Goal: Task Accomplishment & Management: Manage account settings

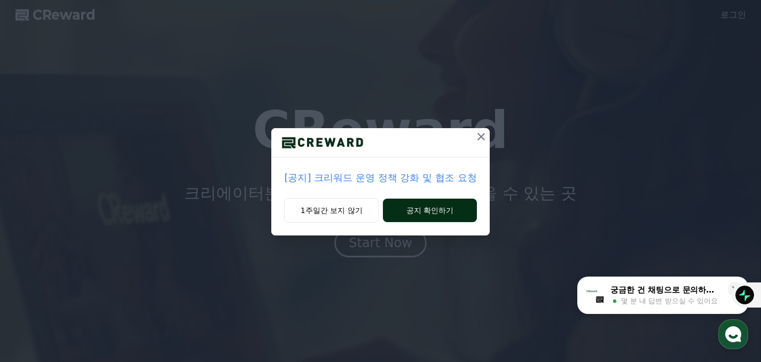
click at [420, 211] on button "공지 확인하기" at bounding box center [430, 211] width 94 height 24
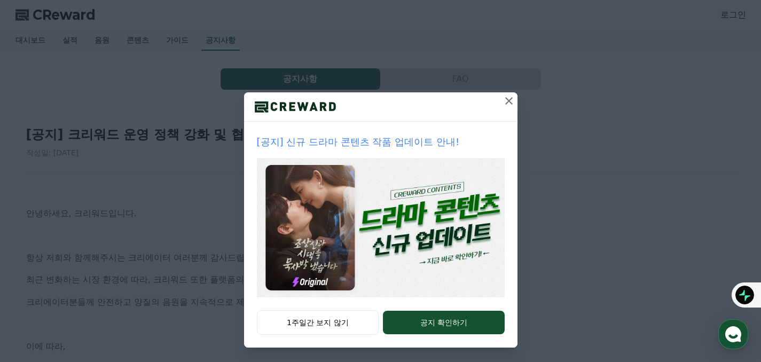
scroll to position [38, 0]
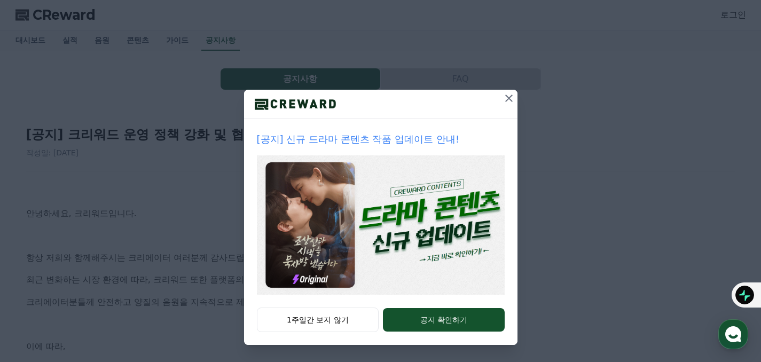
click at [506, 98] on icon at bounding box center [509, 98] width 7 height 7
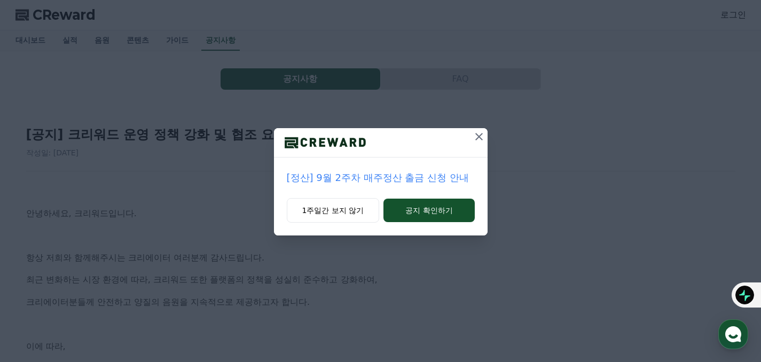
scroll to position [0, 0]
click at [480, 137] on icon at bounding box center [479, 136] width 7 height 7
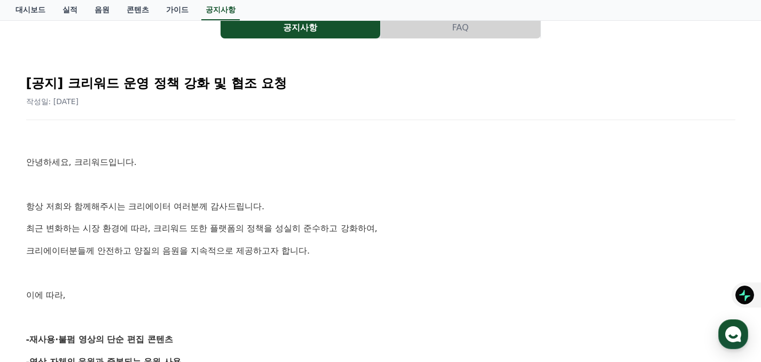
scroll to position [190, 0]
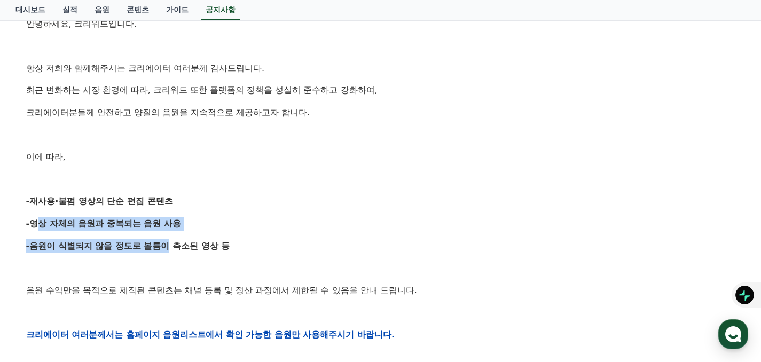
drag, startPoint x: 32, startPoint y: 225, endPoint x: 138, endPoint y: 251, distance: 109.4
click at [138, 251] on div "안녕하세요, 크리워드입니다. 항상 저희와 함께해주시는 크리에이터 여러분께 감사드립니다. 최근 변화하는 시장 환경에 따라, 크리워드 또한 플랫폼…" at bounding box center [381, 335] width 710 height 680
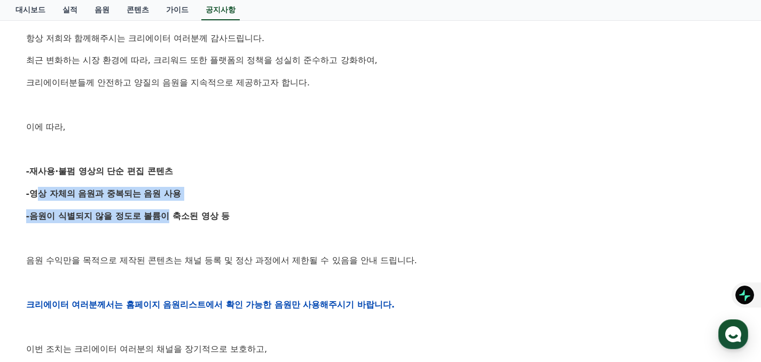
scroll to position [238, 0]
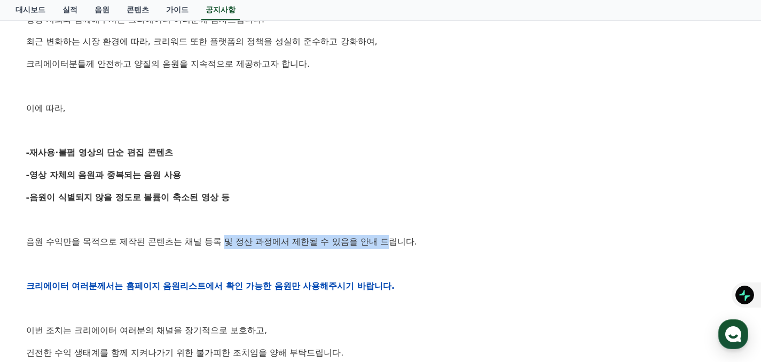
drag, startPoint x: 199, startPoint y: 243, endPoint x: 337, endPoint y: 246, distance: 137.4
click at [337, 246] on p "음원 수익만을 목적으로 제작된 콘텐츠는 채널 등록 및 정산 과정에서 제한될 수 있음을 안내 드립니다." at bounding box center [381, 242] width 710 height 14
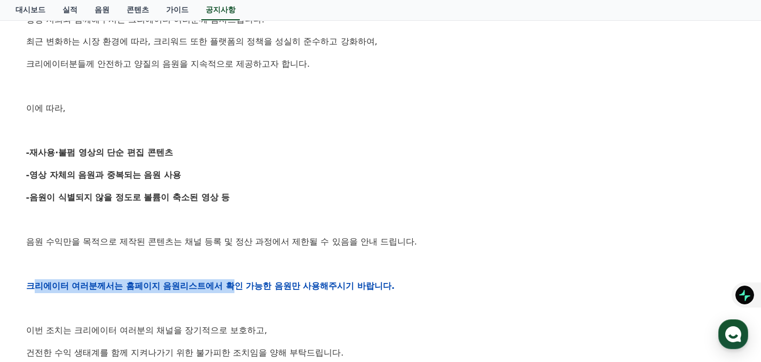
drag, startPoint x: 37, startPoint y: 286, endPoint x: 203, endPoint y: 286, distance: 165.7
click at [203, 286] on strong "크리에이터 여러분께서는 홈페이지 음원리스트에서 확인 가능한 음원만 사용해주시기 바랍니다." at bounding box center [210, 286] width 369 height 10
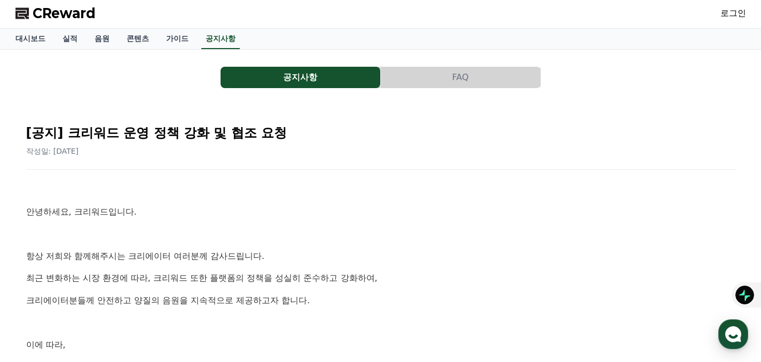
scroll to position [0, 0]
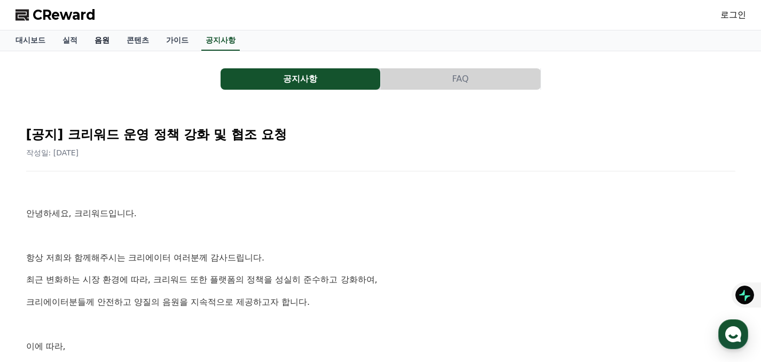
click at [97, 36] on link "음원" at bounding box center [102, 40] width 32 height 20
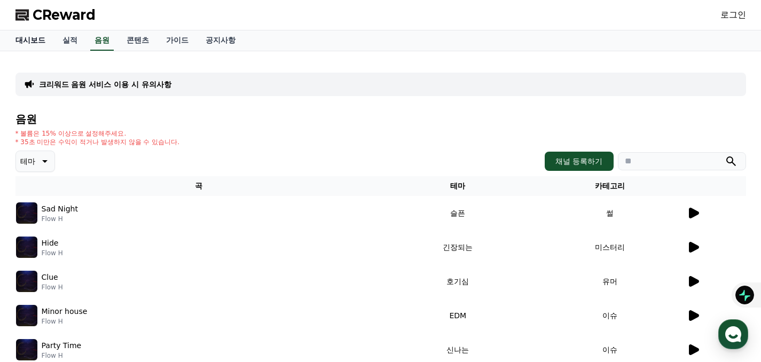
click at [40, 40] on link "대시보드" at bounding box center [30, 40] width 47 height 20
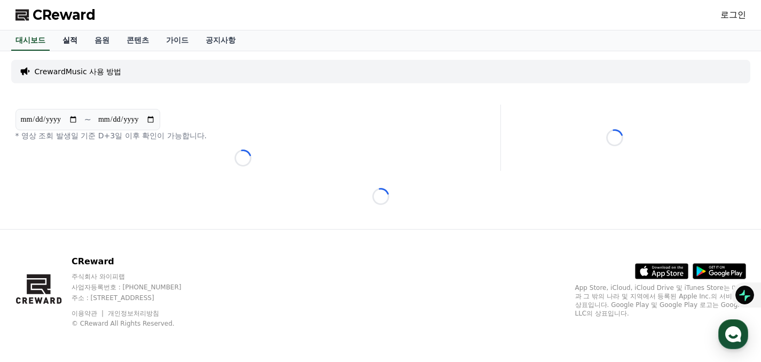
click at [72, 41] on link "실적" at bounding box center [70, 40] width 32 height 20
click at [79, 41] on div "대시보드 실적 음원 콘텐츠 가이드 공지사항" at bounding box center [381, 40] width 748 height 20
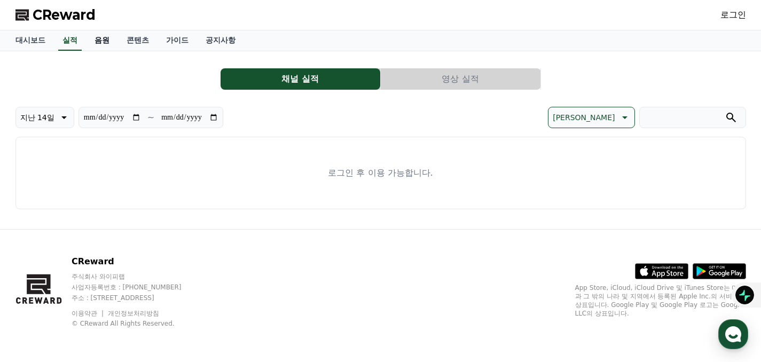
click at [93, 43] on link "음원" at bounding box center [102, 40] width 32 height 20
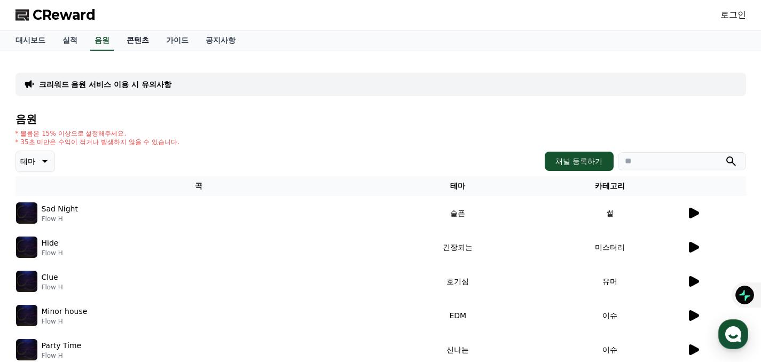
click at [141, 46] on link "콘텐츠" at bounding box center [138, 40] width 40 height 20
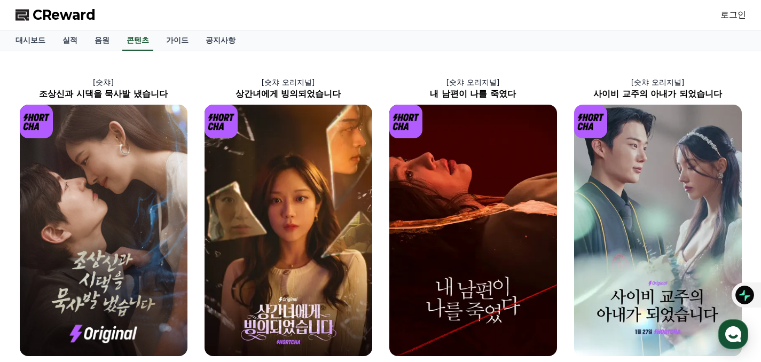
click at [741, 14] on link "로그인" at bounding box center [734, 15] width 26 height 13
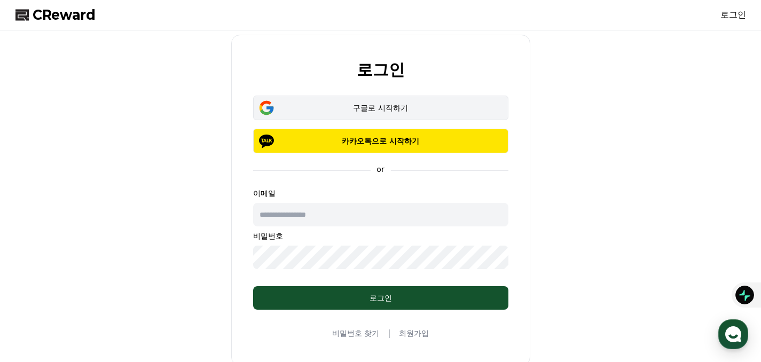
click at [382, 107] on div "구글로 시작하기" at bounding box center [381, 108] width 224 height 11
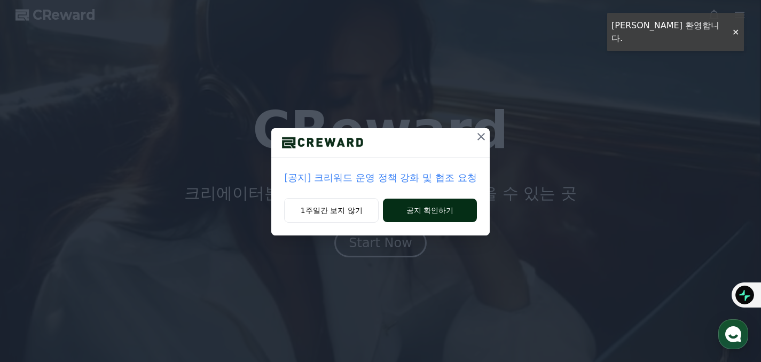
click at [431, 205] on button "공지 확인하기" at bounding box center [430, 211] width 94 height 24
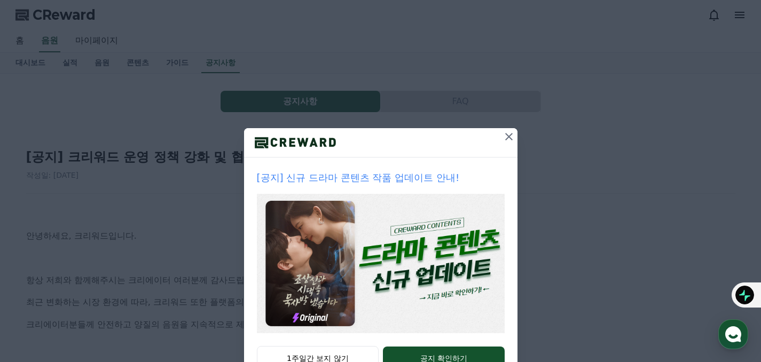
click at [501, 129] on button at bounding box center [509, 136] width 17 height 17
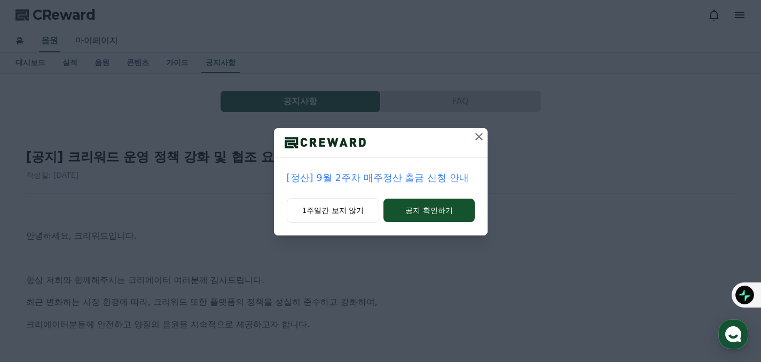
click at [482, 137] on icon at bounding box center [479, 136] width 13 height 13
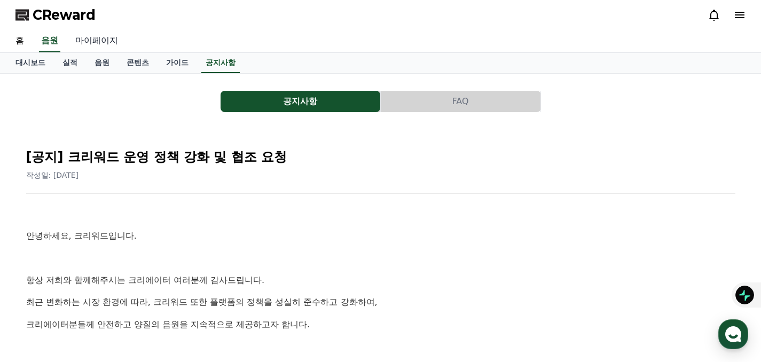
click at [85, 39] on link "마이페이지" at bounding box center [97, 41] width 60 height 22
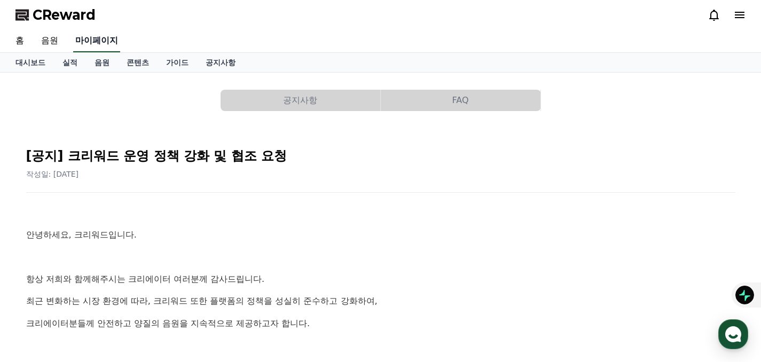
select select "**********"
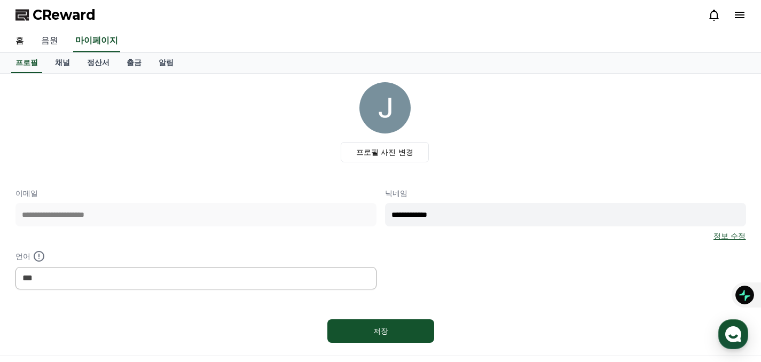
click at [54, 43] on link "음원" at bounding box center [50, 41] width 34 height 22
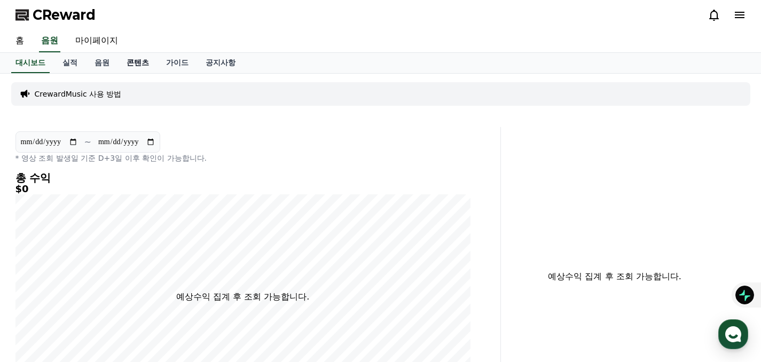
click at [125, 70] on link "콘텐츠" at bounding box center [138, 63] width 40 height 20
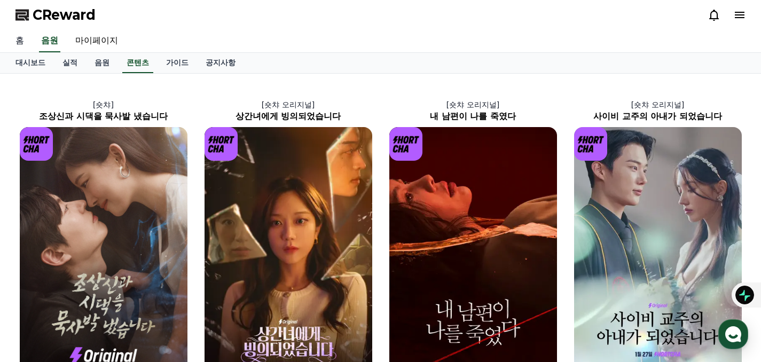
click at [19, 44] on link "홈" at bounding box center [20, 41] width 26 height 22
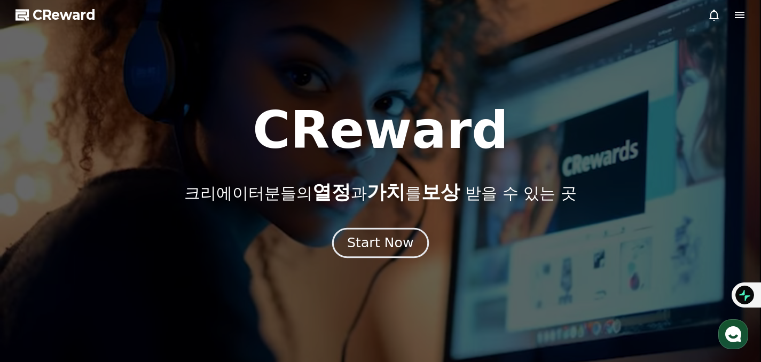
click at [379, 246] on div "Start Now" at bounding box center [380, 243] width 66 height 18
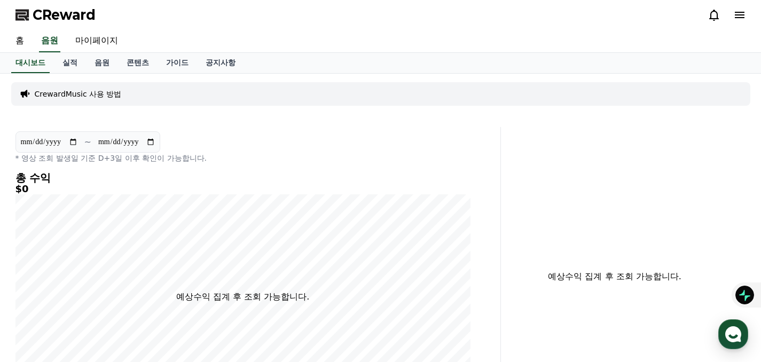
click at [99, 104] on div "CrewardMusic 사용 방법" at bounding box center [381, 94] width 740 height 24
click at [99, 99] on p "CrewardMusic 사용 방법" at bounding box center [78, 94] width 87 height 11
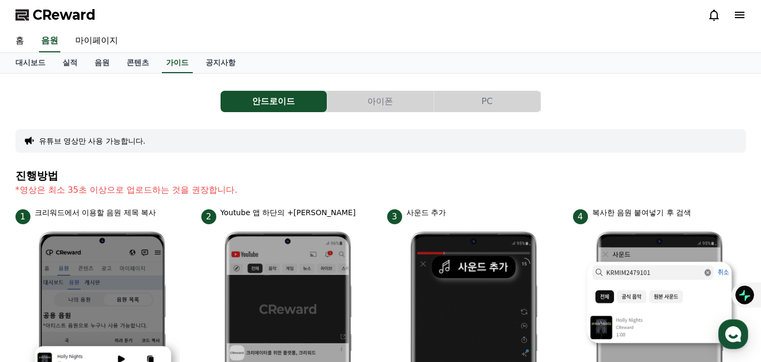
click at [744, 10] on icon at bounding box center [740, 15] width 13 height 13
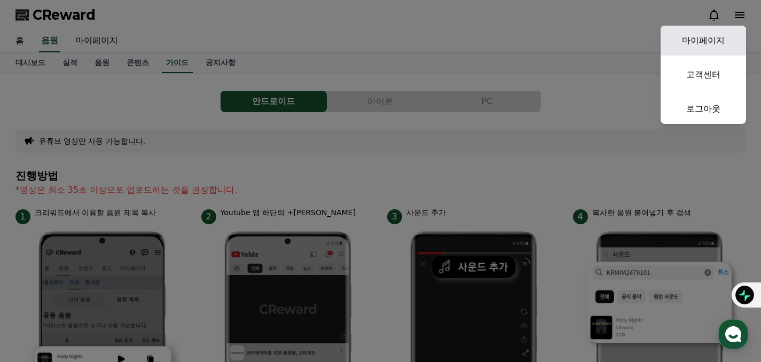
click at [726, 37] on link "마이페이지" at bounding box center [703, 41] width 85 height 30
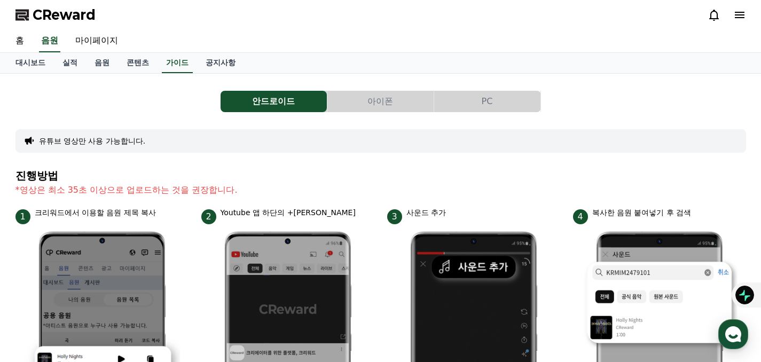
select select "**********"
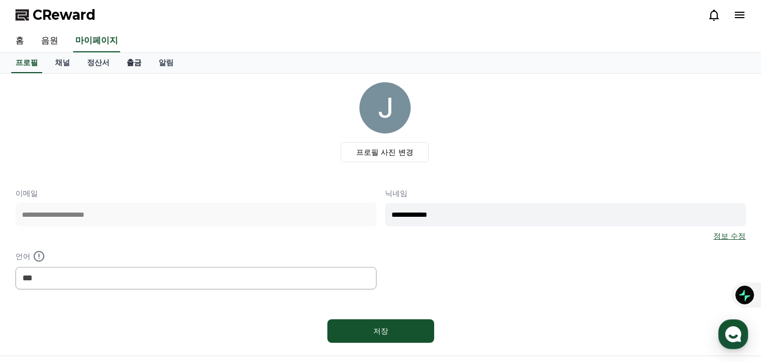
click at [126, 66] on link "출금" at bounding box center [134, 63] width 32 height 20
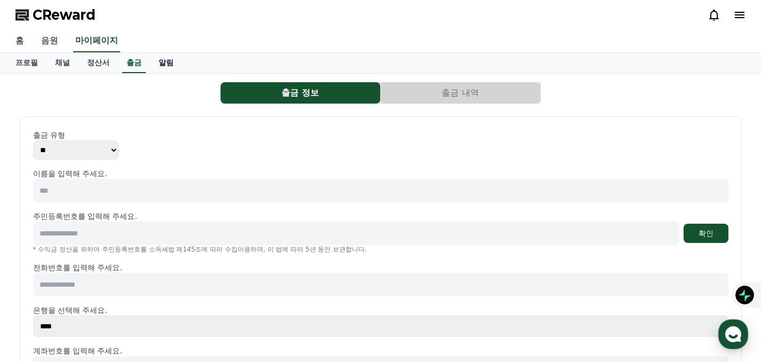
click at [159, 65] on link "알림" at bounding box center [166, 63] width 32 height 20
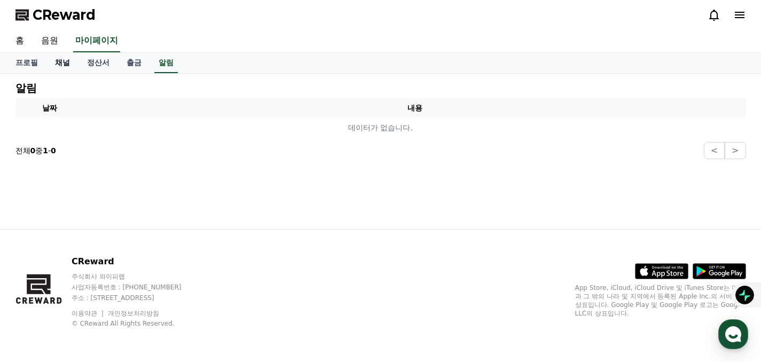
click at [55, 64] on link "채널" at bounding box center [62, 63] width 32 height 20
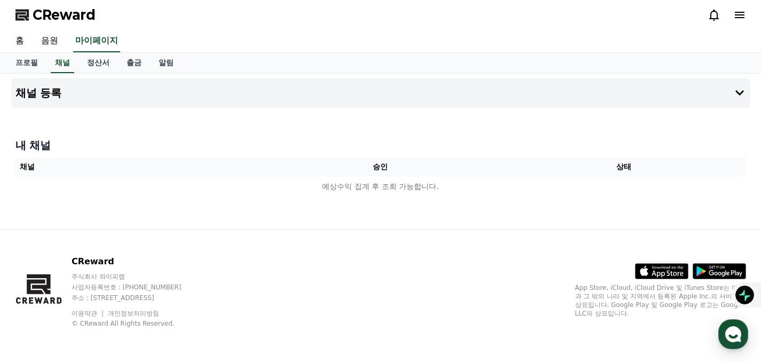
click at [318, 111] on div at bounding box center [381, 112] width 740 height 9
click at [328, 97] on button "채널 등록" at bounding box center [381, 93] width 740 height 30
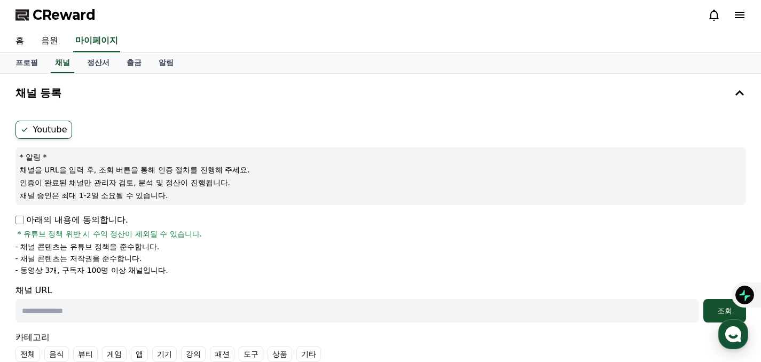
click at [30, 217] on p "아래의 내용에 동의합니다." at bounding box center [71, 220] width 113 height 13
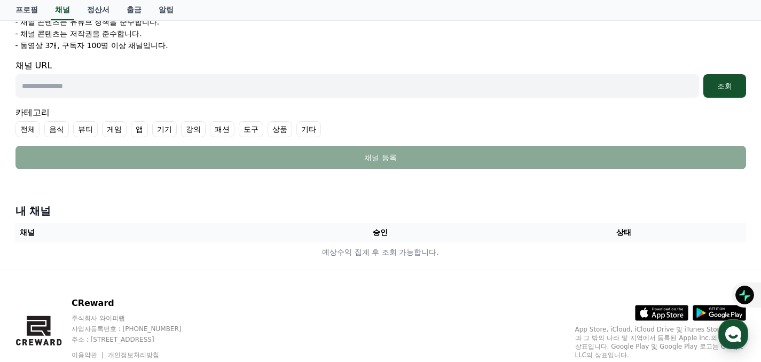
scroll to position [221, 0]
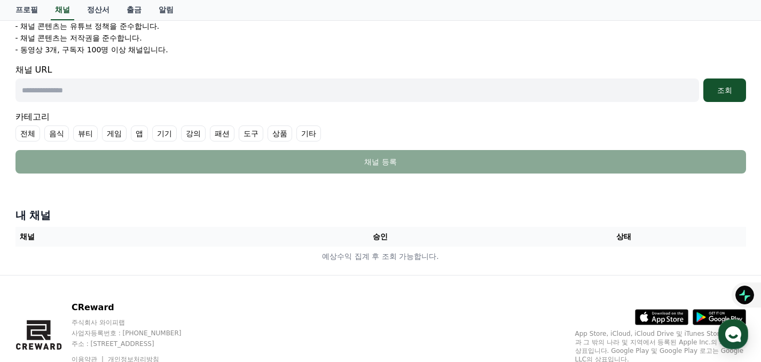
click at [284, 120] on div "카테고리 전체 음식 뷰티 게임 앱 기기 강의 패션 도구 상품 기타" at bounding box center [380, 126] width 731 height 31
click at [297, 137] on label "기타" at bounding box center [309, 134] width 25 height 16
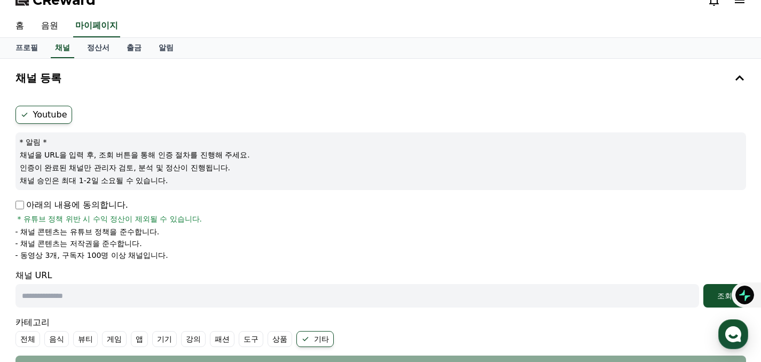
scroll to position [13, 0]
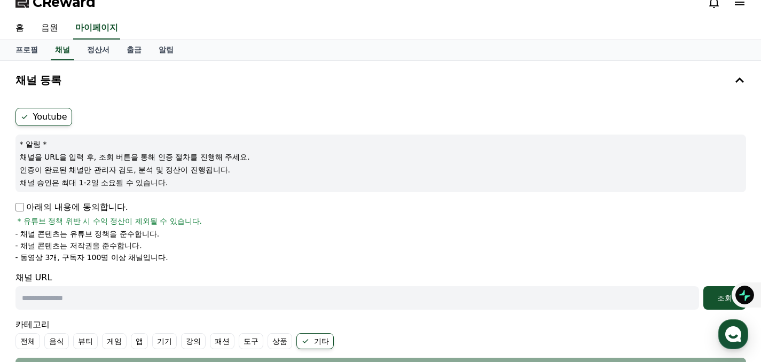
click at [106, 291] on input "text" at bounding box center [357, 298] width 684 height 24
paste input "**********"
click at [245, 251] on ul "- 채널 콘텐츠는 유튜브 정책을 준수합니다. - 채널 콘텐츠는 저작권을 준수합니다. - 동영상 3개, 구독자 100명 이상 채널입니다." at bounding box center [380, 246] width 731 height 34
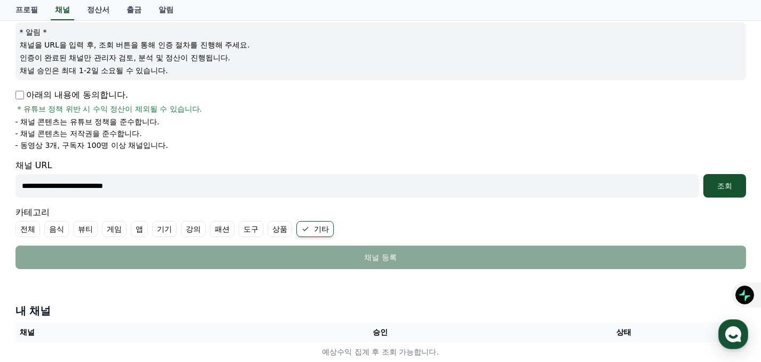
scroll to position [200, 0]
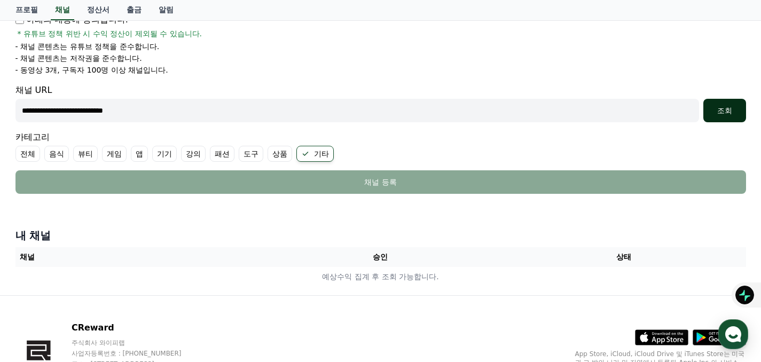
click at [726, 103] on button "조회" at bounding box center [725, 111] width 43 height 24
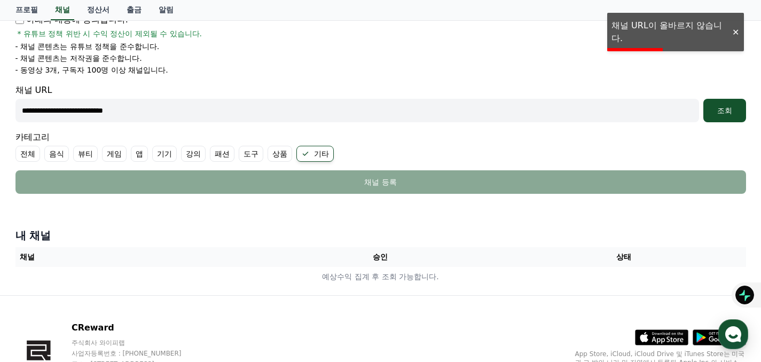
drag, startPoint x: 613, startPoint y: 108, endPoint x: -36, endPoint y: 100, distance: 649.3
click at [0, 100] on html "**********" at bounding box center [380, 114] width 761 height 629
paste input "**********"
type input "**********"
click at [709, 110] on div "조회" at bounding box center [725, 110] width 34 height 11
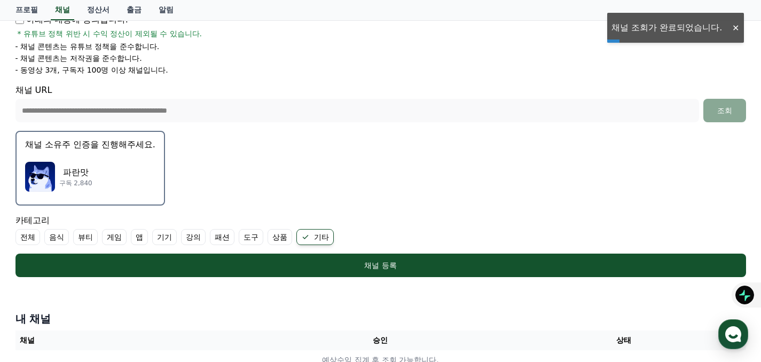
click at [114, 170] on div "파란맛 구독 2,840" at bounding box center [90, 176] width 130 height 43
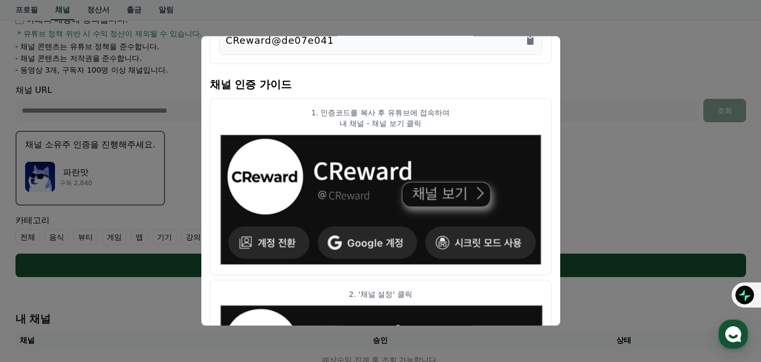
scroll to position [21, 0]
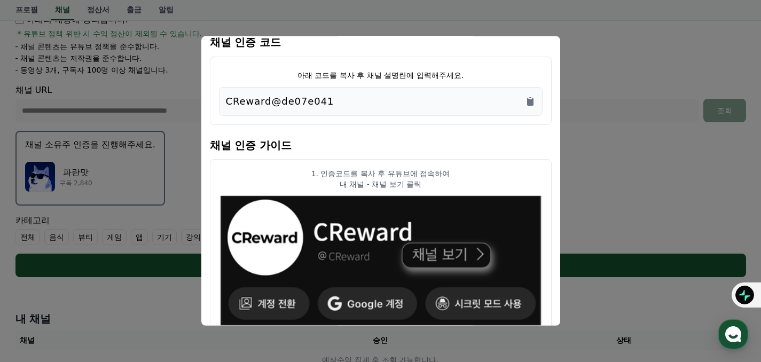
click at [531, 109] on div "CReward@de07e041" at bounding box center [381, 101] width 324 height 29
click at [530, 97] on icon "Copy to clipboard" at bounding box center [531, 97] width 2 height 1
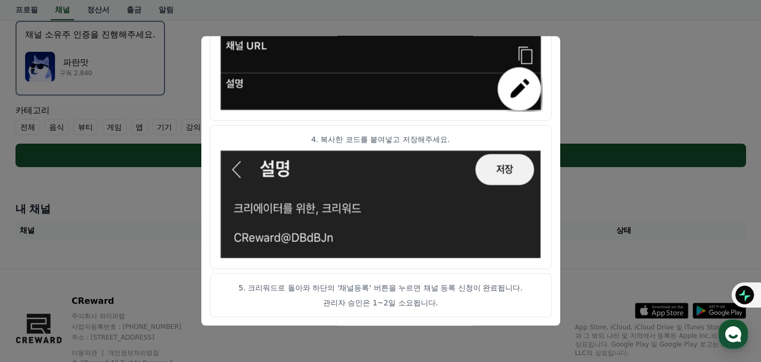
scroll to position [350, 0]
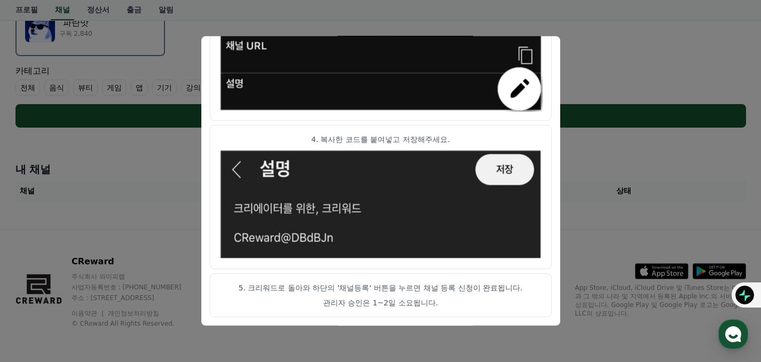
click at [608, 123] on button "close modal" at bounding box center [380, 181] width 761 height 362
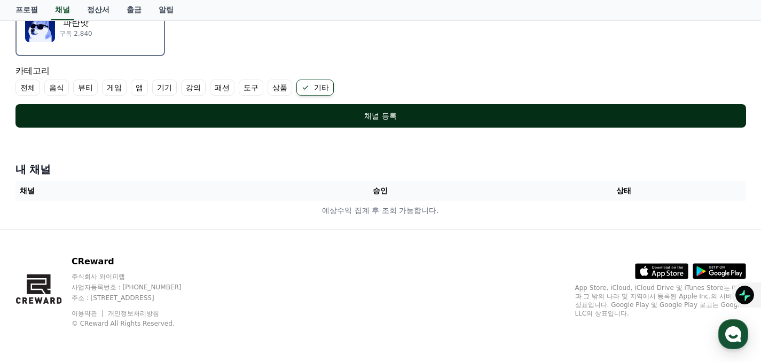
click at [306, 116] on div "채널 등록" at bounding box center [381, 116] width 688 height 11
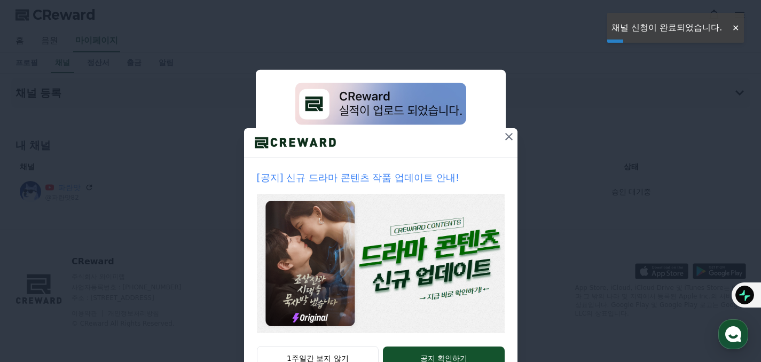
click at [507, 137] on icon at bounding box center [509, 136] width 13 height 13
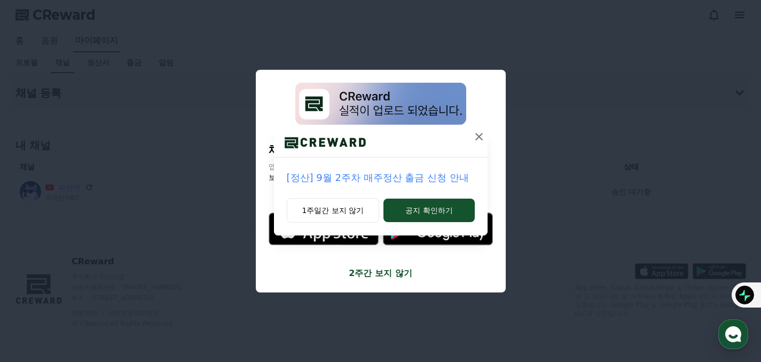
click at [478, 138] on icon at bounding box center [479, 136] width 7 height 7
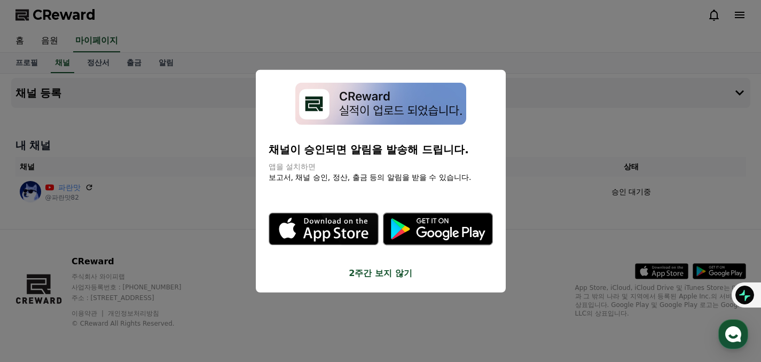
drag, startPoint x: 402, startPoint y: 150, endPoint x: 439, endPoint y: 150, distance: 36.9
click at [439, 150] on p "채널이 승인되면 알림을 발송해 드립니다." at bounding box center [381, 149] width 224 height 15
click at [567, 123] on button "close modal" at bounding box center [380, 181] width 761 height 362
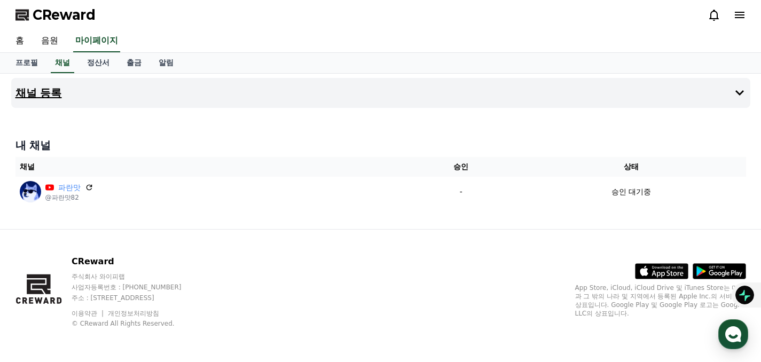
click at [73, 89] on button "채널 등록" at bounding box center [381, 93] width 740 height 30
click at [79, 93] on button "채널 등록" at bounding box center [381, 93] width 740 height 30
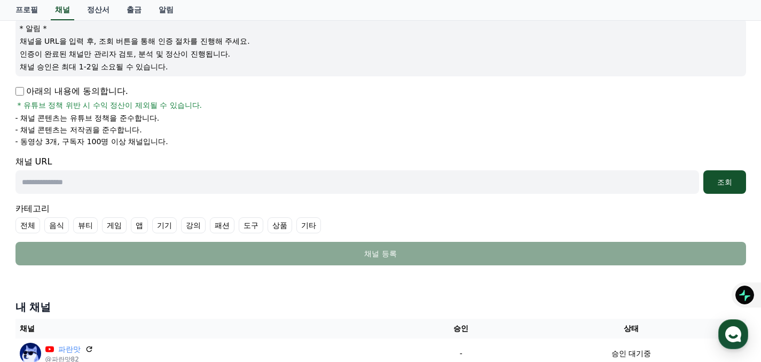
scroll to position [130, 0]
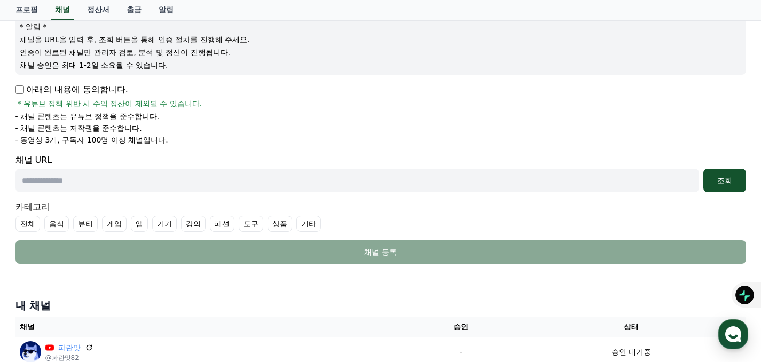
drag, startPoint x: 47, startPoint y: 102, endPoint x: 194, endPoint y: 100, distance: 147.0
click at [194, 100] on div "아래의 내용에 동의합니다. * 유튜브 정책 위반 시 수익 정산이 제외될 수 있습니다." at bounding box center [380, 96] width 731 height 26
click at [282, 118] on li "- 채널 콘텐츠는 유튜브 정책을 준수합니다." at bounding box center [380, 116] width 731 height 11
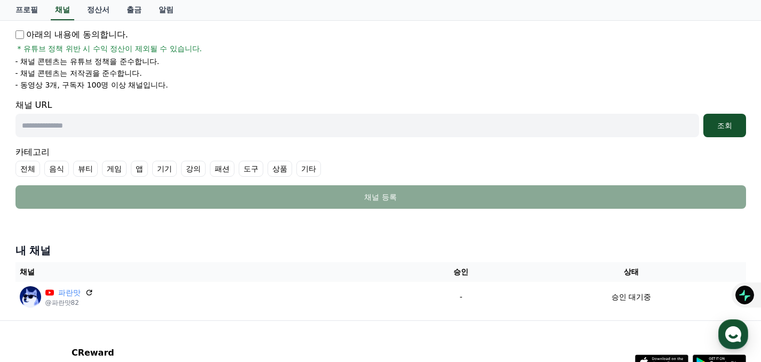
scroll to position [0, 0]
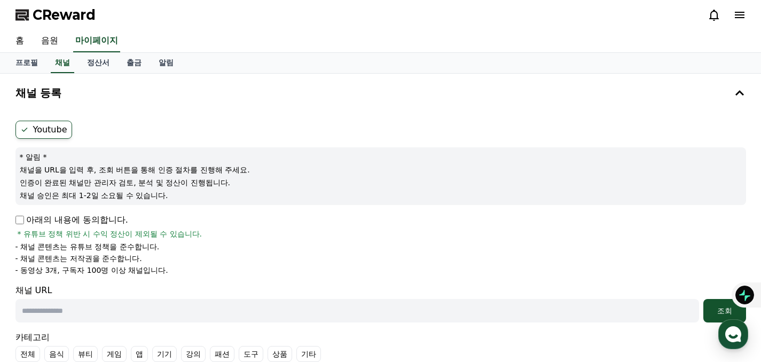
click at [51, 7] on span "CReward" at bounding box center [64, 14] width 63 height 17
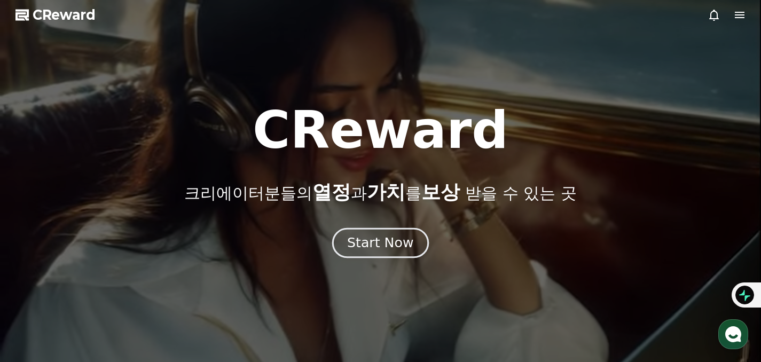
click at [401, 245] on div "Start Now" at bounding box center [380, 243] width 66 height 18
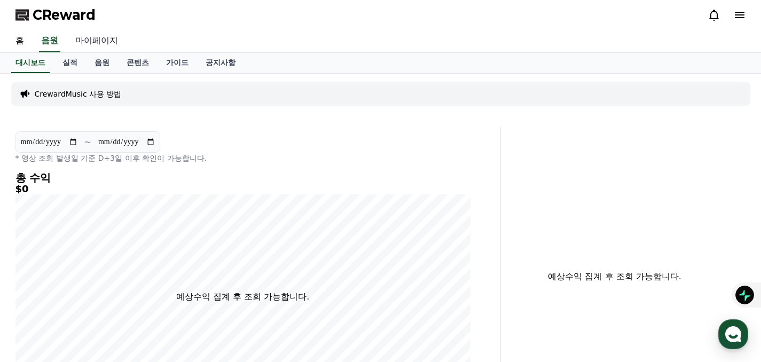
click at [95, 49] on link "마이페이지" at bounding box center [97, 41] width 60 height 22
select select "**********"
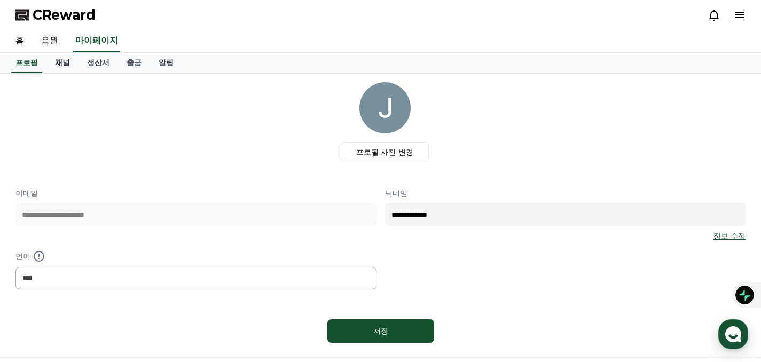
click at [58, 67] on link "채널" at bounding box center [62, 63] width 32 height 20
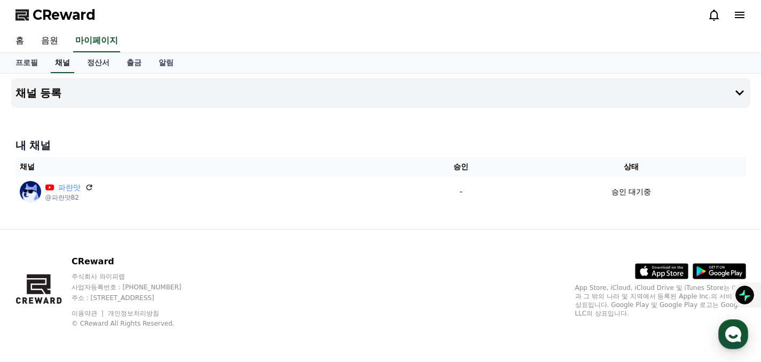
click at [56, 65] on link "채널" at bounding box center [63, 63] width 24 height 20
click at [90, 36] on link "마이페이지" at bounding box center [96, 41] width 47 height 22
select select "**********"
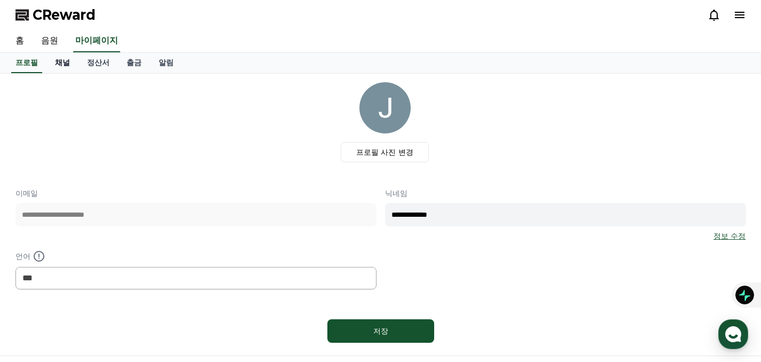
click at [67, 58] on link "채널" at bounding box center [62, 63] width 32 height 20
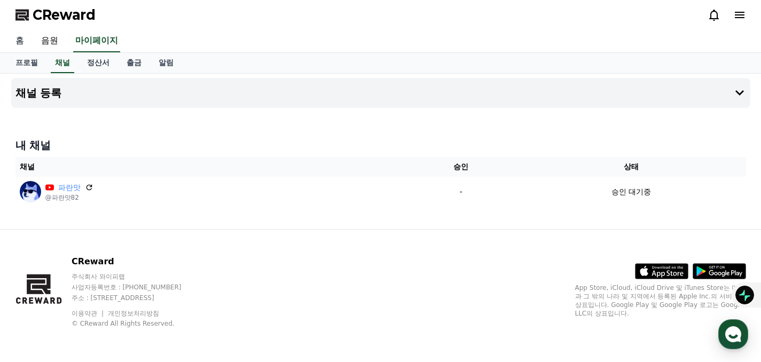
click at [24, 43] on link "홈" at bounding box center [20, 41] width 26 height 22
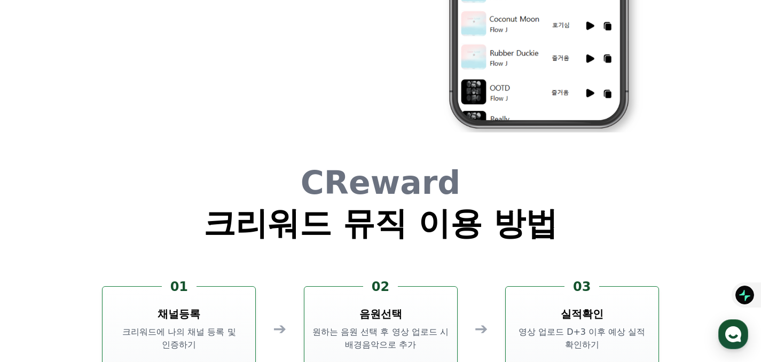
scroll to position [2876, 0]
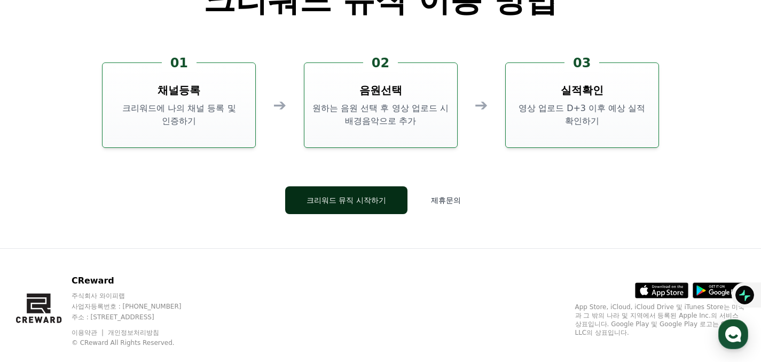
click at [343, 189] on button "크리워드 뮤직 시작하기" at bounding box center [346, 200] width 122 height 28
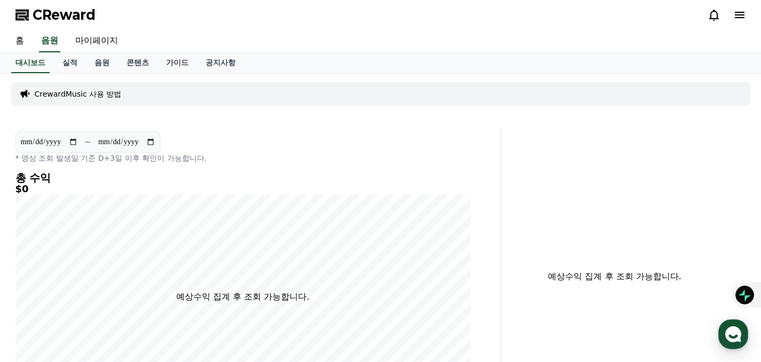
click at [47, 12] on span "CReward" at bounding box center [64, 14] width 63 height 17
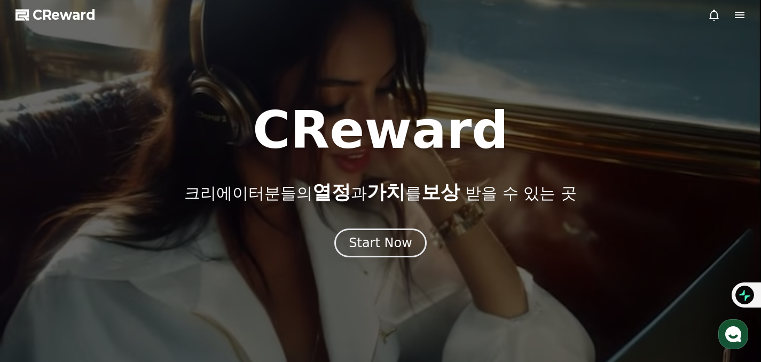
click at [741, 13] on icon at bounding box center [740, 15] width 13 height 13
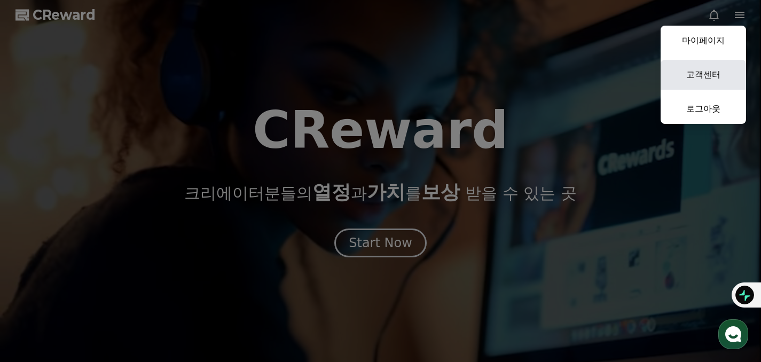
click at [696, 79] on link "고객센터" at bounding box center [703, 75] width 85 height 30
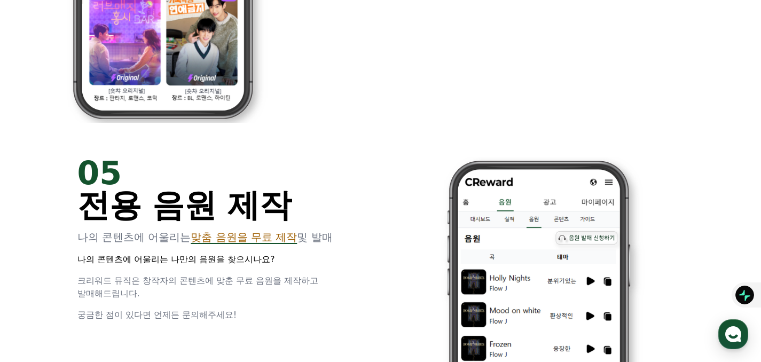
scroll to position [2415, 0]
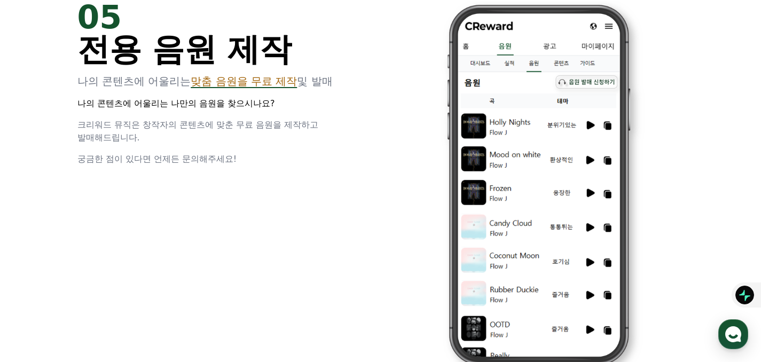
drag, startPoint x: 118, startPoint y: 106, endPoint x: 214, endPoint y: 106, distance: 96.7
click at [214, 106] on p "나의 콘텐츠에 어울리는 나만의 음원을 찾으시나요?" at bounding box center [222, 103] width 291 height 13
drag, startPoint x: 109, startPoint y: 123, endPoint x: 346, endPoint y: 128, distance: 237.3
click at [346, 128] on p "크리워드 뮤직은 창작자의 콘텐츠에 맞춘 무료 음원을 제작하고 발매해드립니다." at bounding box center [222, 132] width 291 height 26
drag, startPoint x: 141, startPoint y: 144, endPoint x: 239, endPoint y: 145, distance: 98.9
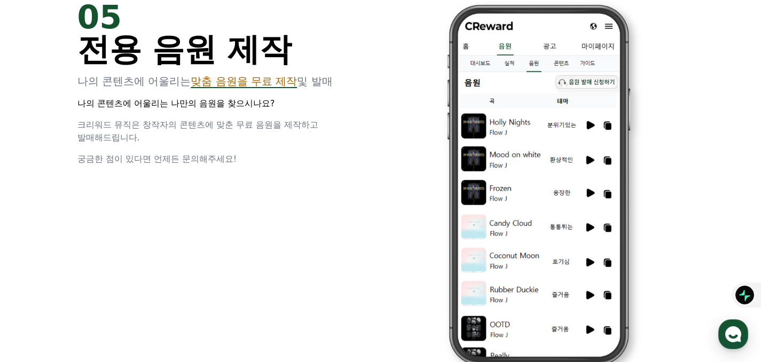
click at [239, 153] on p "궁금한 점이 있다면 언제든 문의해주세요!" at bounding box center [222, 159] width 291 height 13
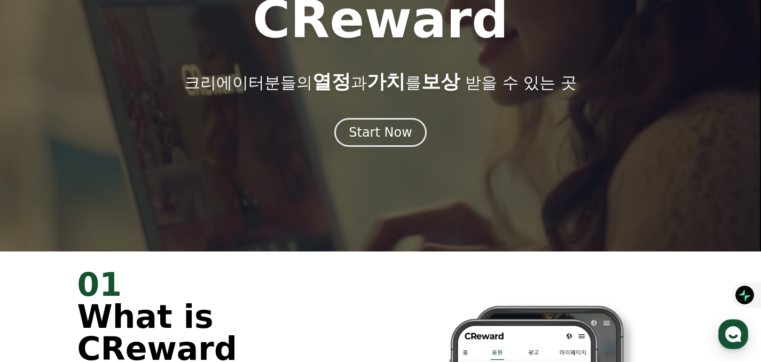
scroll to position [0, 0]
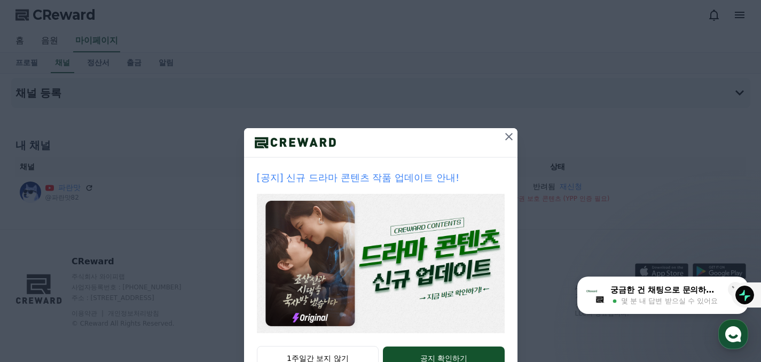
click at [506, 137] on icon at bounding box center [509, 136] width 7 height 7
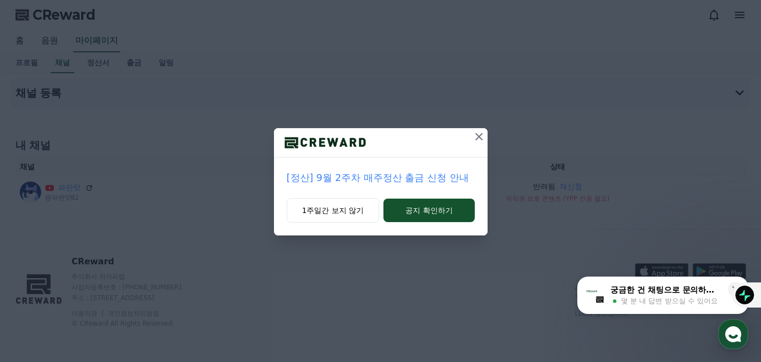
click at [479, 133] on icon at bounding box center [479, 136] width 13 height 13
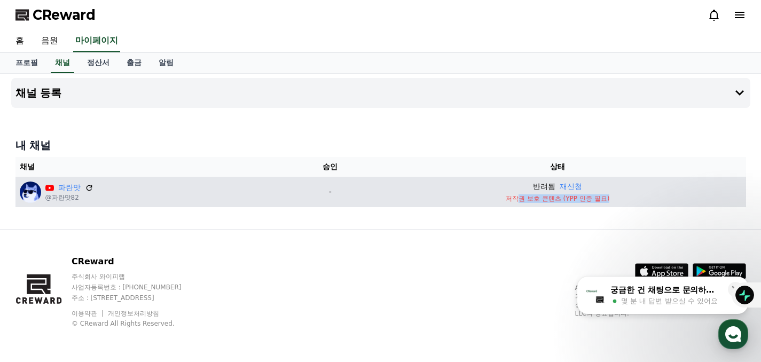
drag, startPoint x: 528, startPoint y: 195, endPoint x: 620, endPoint y: 196, distance: 91.4
click at [620, 196] on p "저작권 보호 콘텐츠 (YPP 인증 필요)" at bounding box center [558, 199] width 368 height 9
click at [600, 206] on td "반려됨 재신청 저작권 보호 콘텐츠 (YPP 인증 필요)" at bounding box center [558, 192] width 377 height 30
click at [574, 202] on p "저작권 보호 콘텐츠 (YPP 인증 필요)" at bounding box center [558, 199] width 368 height 9
click at [685, 184] on div "반려됨 재신청" at bounding box center [558, 186] width 368 height 11
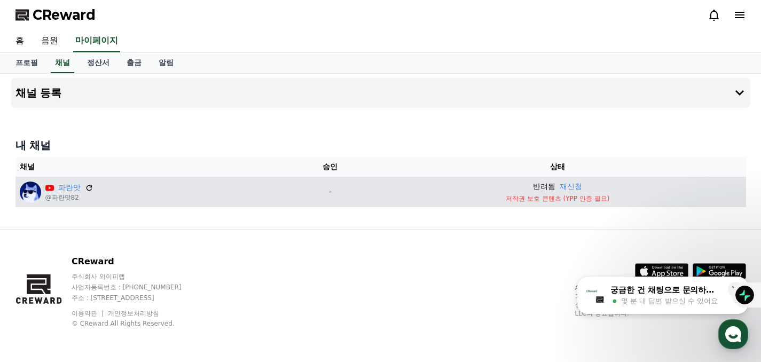
drag, startPoint x: 546, startPoint y: 185, endPoint x: 466, endPoint y: 179, distance: 79.3
click at [546, 185] on p "반려됨" at bounding box center [544, 186] width 22 height 11
drag, startPoint x: 523, startPoint y: 200, endPoint x: 638, endPoint y: 198, distance: 115.4
click at [639, 198] on p "저작권 보호 콘텐츠 (YPP 인증 필요)" at bounding box center [558, 199] width 368 height 9
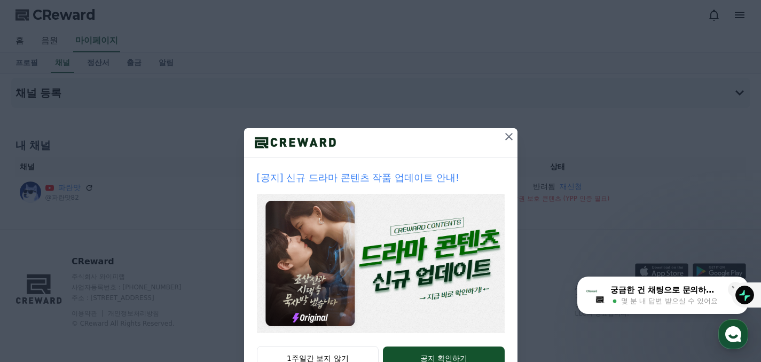
click at [506, 133] on icon at bounding box center [509, 136] width 13 height 13
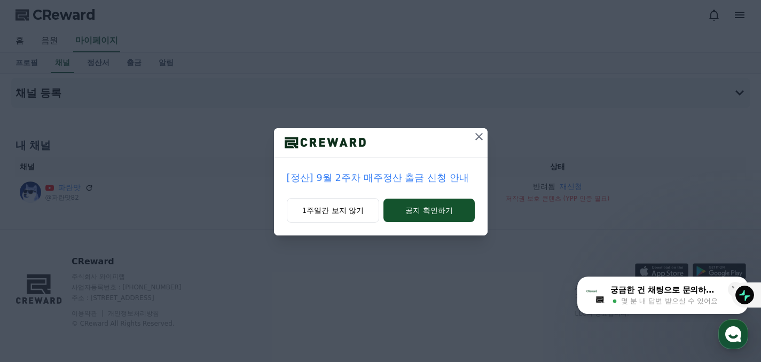
click at [478, 138] on icon at bounding box center [479, 136] width 7 height 7
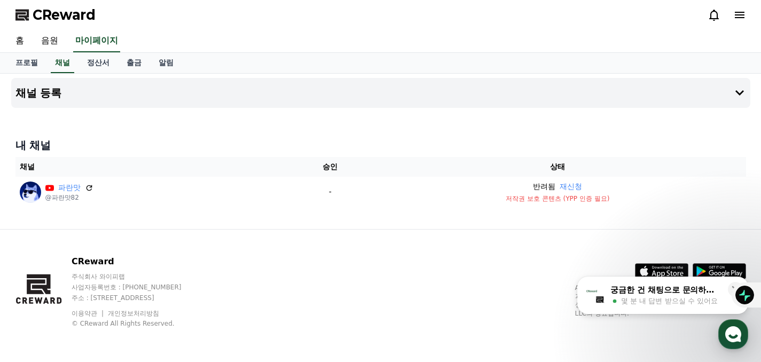
click at [740, 17] on icon at bounding box center [740, 15] width 13 height 13
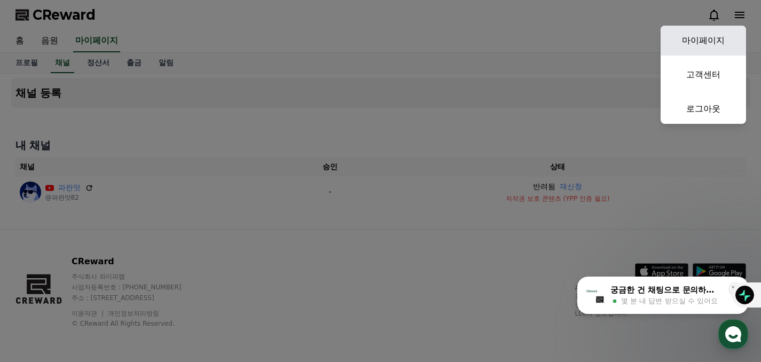
click at [706, 46] on link "마이페이지" at bounding box center [703, 41] width 85 height 30
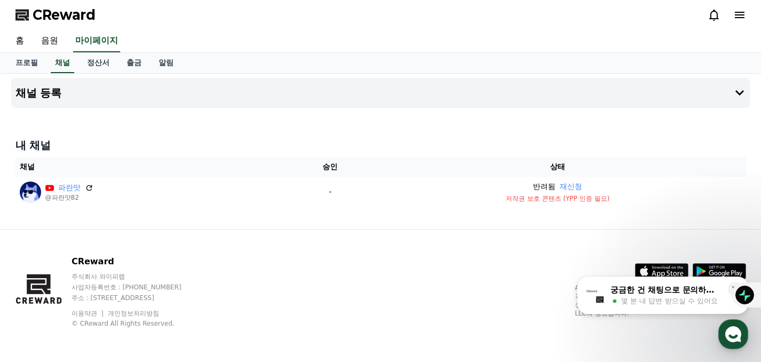
select select "**********"
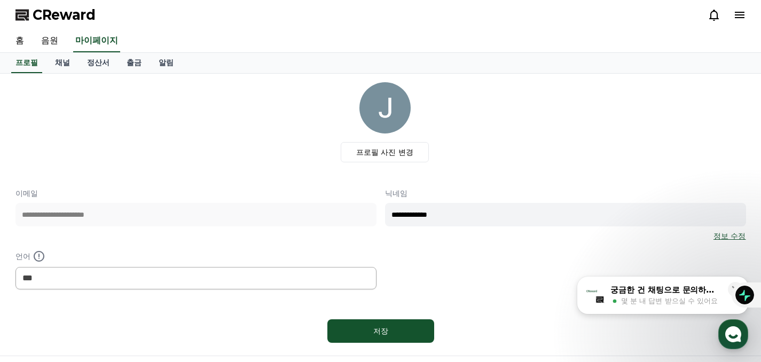
click at [728, 236] on link "정보 수정" at bounding box center [730, 236] width 32 height 11
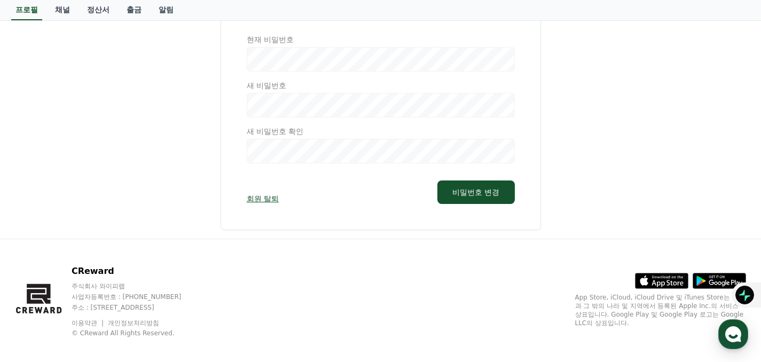
scroll to position [129, 0]
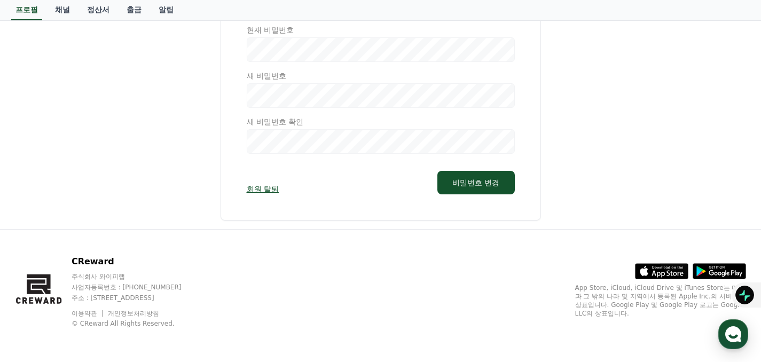
click at [263, 188] on link "회원 탈퇴" at bounding box center [263, 189] width 32 height 11
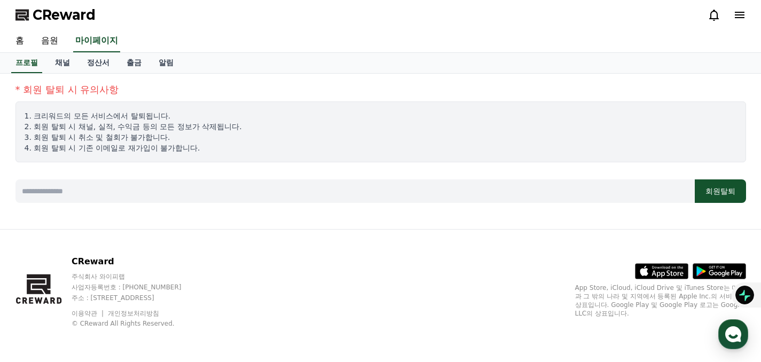
click at [465, 204] on div "* 회원 탈퇴 시 유의사항 1. 크리워드의 모든 서비스에서 탈퇴됩니다. 2. 회원 탈퇴 시 채널, 실적, 수익금 등의 모든 정보가 삭제됩니다.…" at bounding box center [381, 142] width 740 height 129
click at [395, 195] on input at bounding box center [355, 192] width 680 height 24
type input "*"
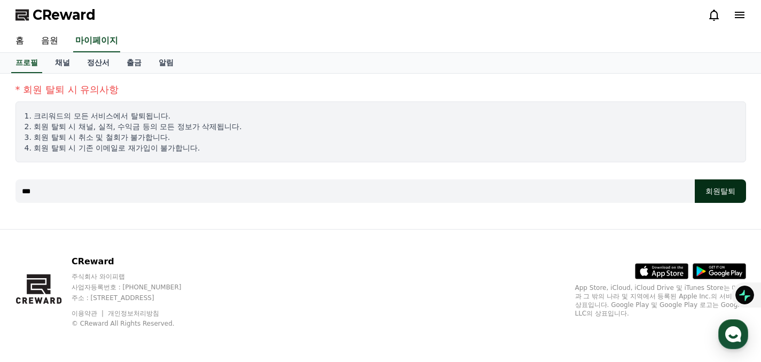
click at [726, 189] on button "회원탈퇴" at bounding box center [720, 192] width 51 height 24
click at [69, 192] on input "***" at bounding box center [355, 192] width 680 height 24
type input "*"
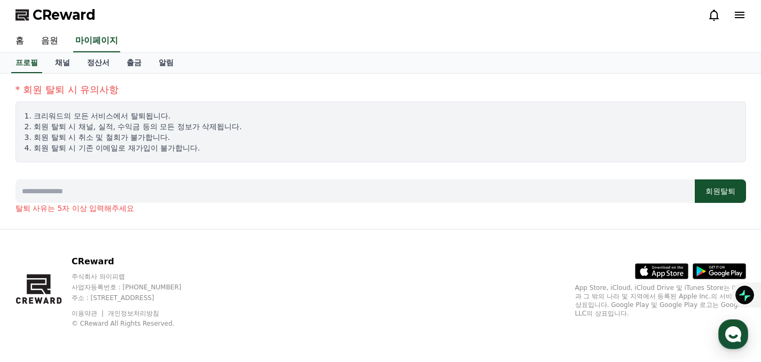
type input "*"
type input "**********"
drag, startPoint x: 102, startPoint y: 188, endPoint x: -17, endPoint y: 193, distance: 119.3
click at [0, 193] on html "**********" at bounding box center [380, 181] width 761 height 362
click at [728, 197] on button "회원탈퇴" at bounding box center [720, 192] width 51 height 24
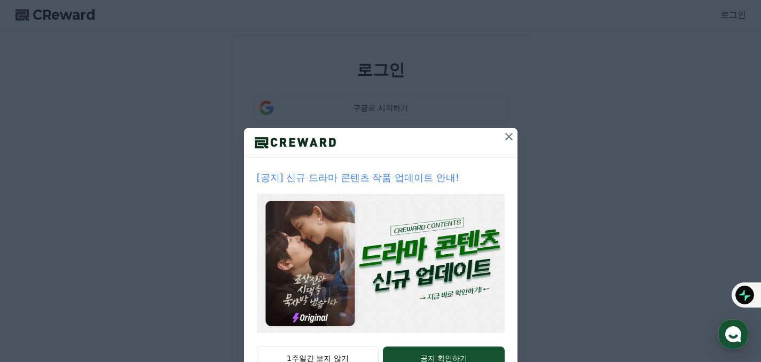
click at [507, 140] on icon at bounding box center [509, 136] width 13 height 13
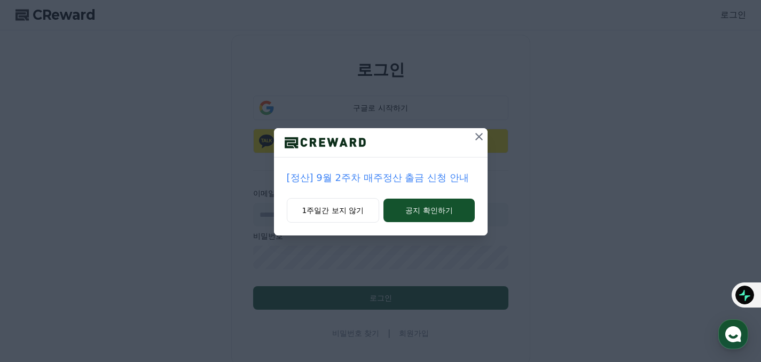
click at [477, 137] on icon at bounding box center [479, 136] width 13 height 13
